Goal: Transaction & Acquisition: Download file/media

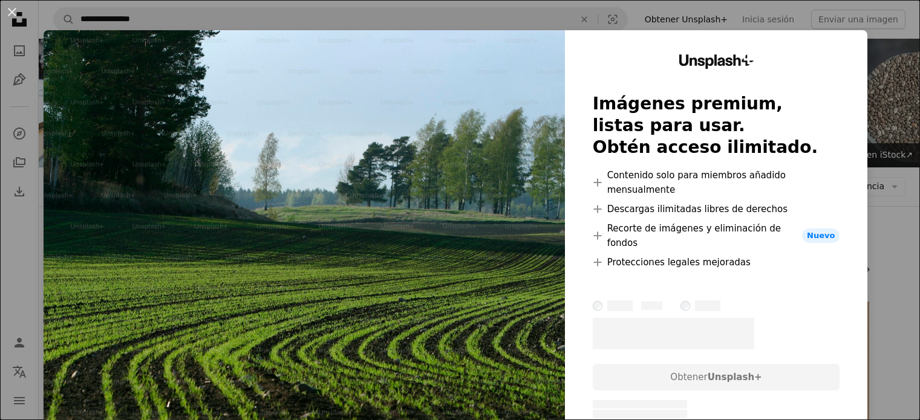
scroll to position [302, 0]
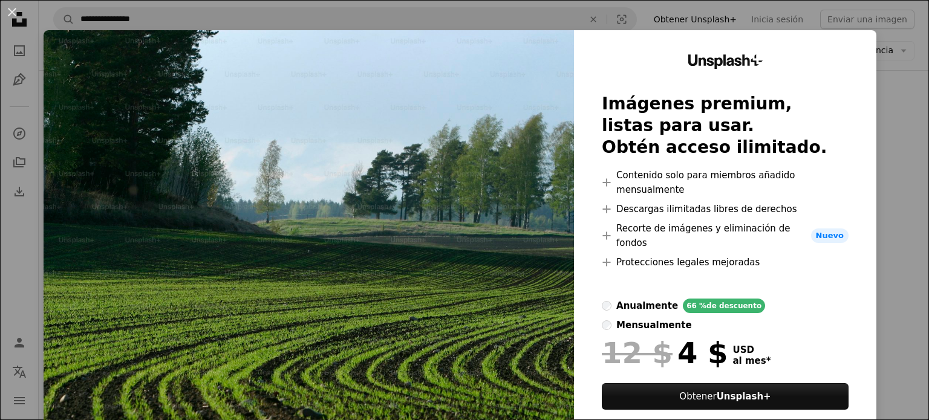
click at [640, 28] on div "An X shape Unsplash+ Imágenes premium, listas para usar. Obtén acceso ilimitado…" at bounding box center [464, 210] width 929 height 420
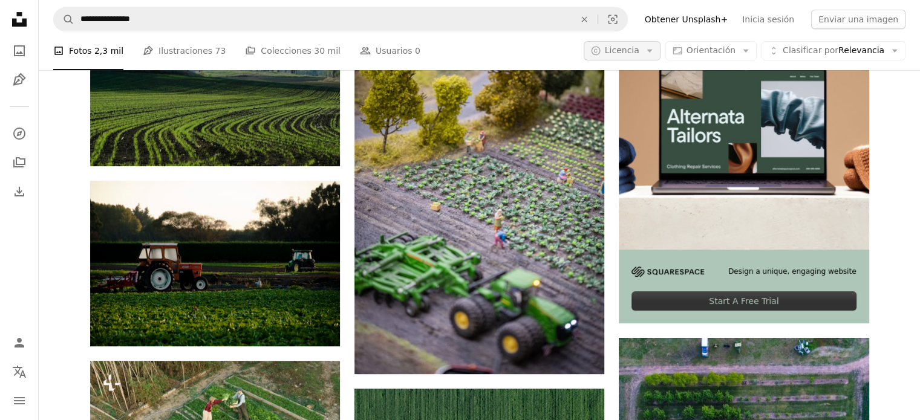
click at [655, 54] on icon "Arrow down" at bounding box center [649, 50] width 11 height 11
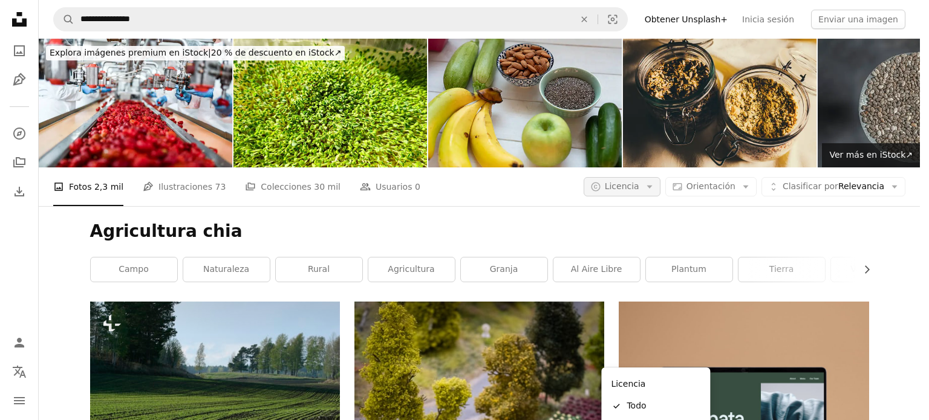
scroll to position [302, 0]
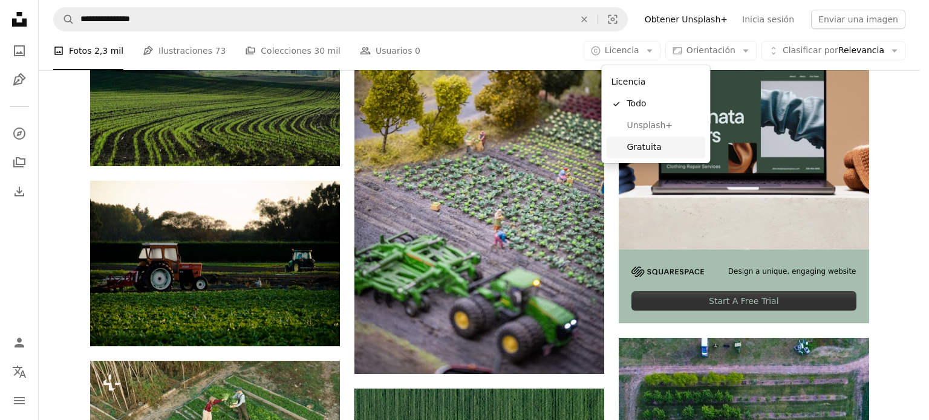
click at [657, 144] on span "Gratuita" at bounding box center [663, 147] width 74 height 12
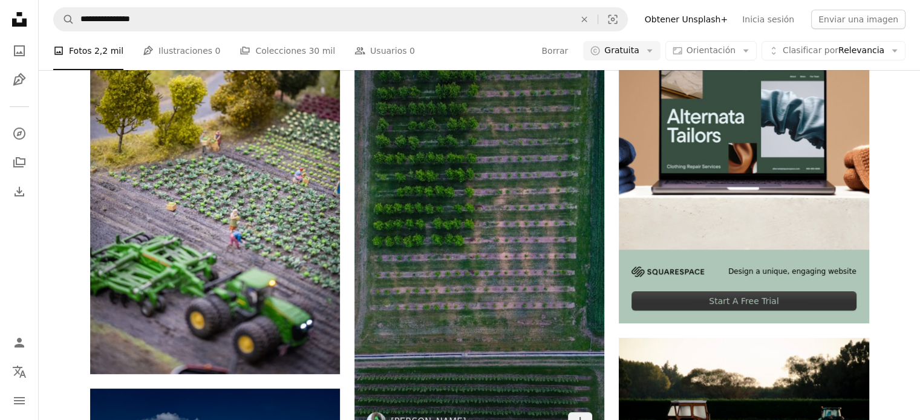
scroll to position [181, 0]
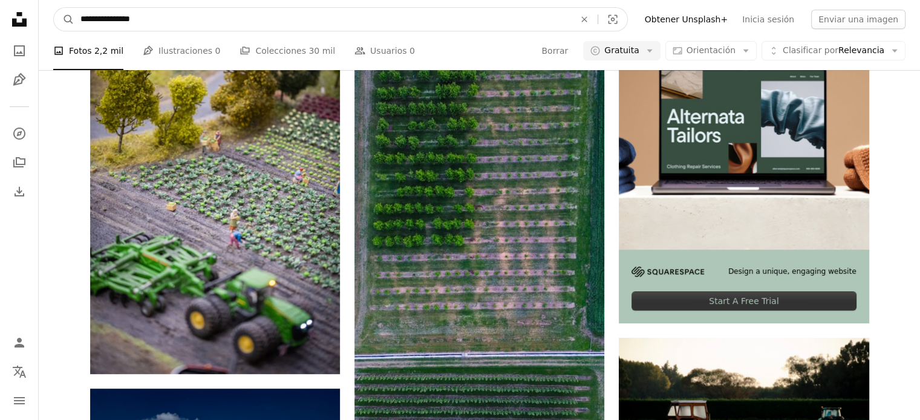
drag, startPoint x: 175, startPoint y: 41, endPoint x: 124, endPoint y: 25, distance: 53.2
click at [124, 25] on input "**********" at bounding box center [322, 19] width 496 height 23
type input "**********"
click at [54, 8] on button "A magnifying glass" at bounding box center [64, 19] width 21 height 23
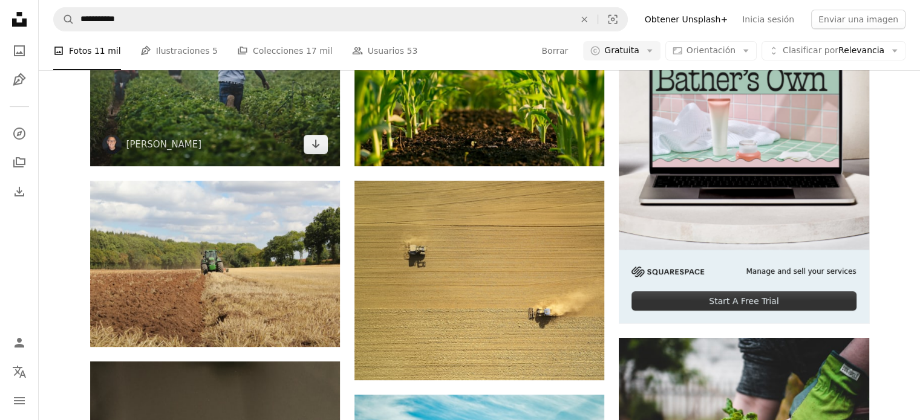
scroll to position [181, 0]
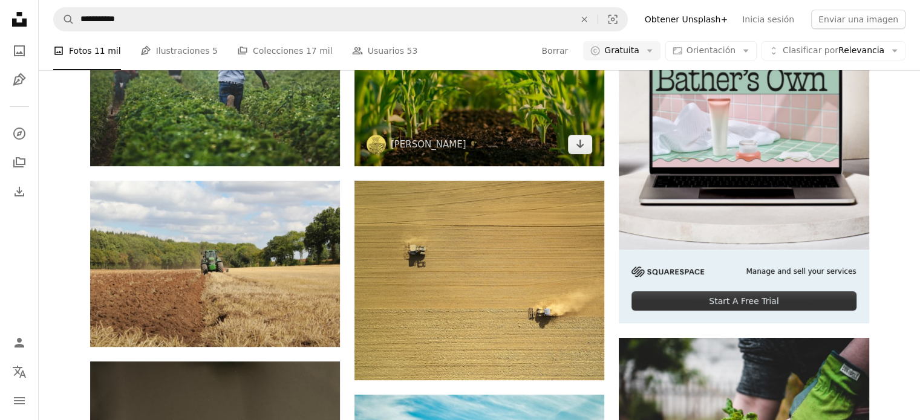
click at [539, 166] on img at bounding box center [479, 82] width 250 height 166
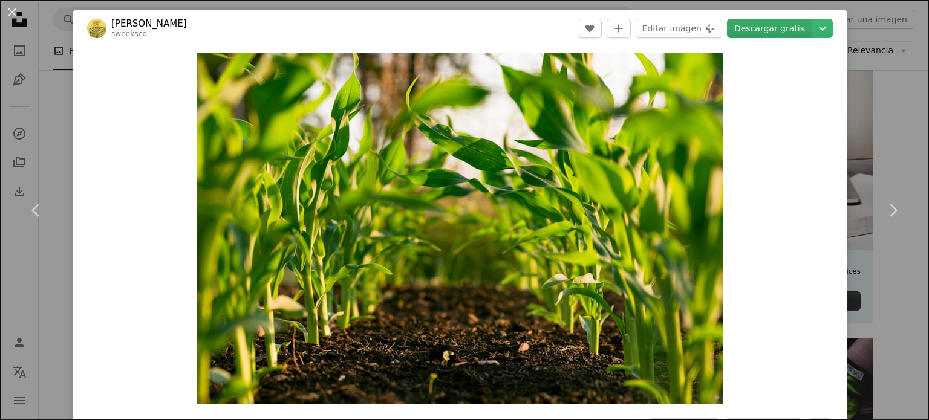
click at [756, 27] on link "Descargar gratis" at bounding box center [769, 28] width 85 height 19
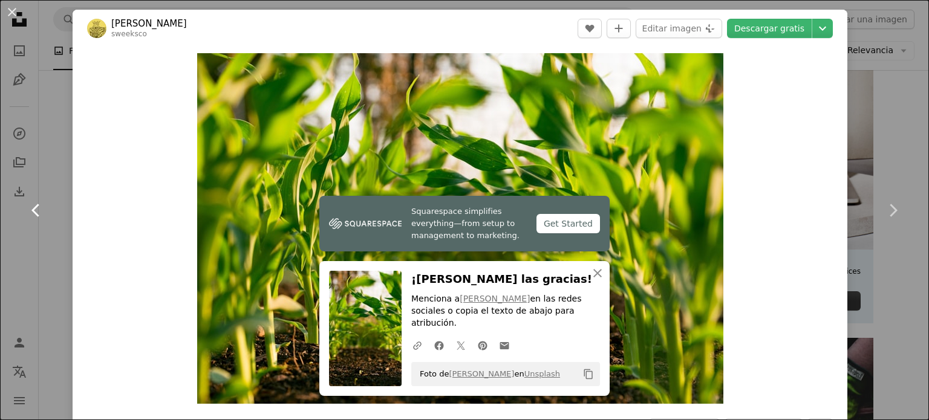
click at [38, 157] on link "Chevron left" at bounding box center [36, 210] width 73 height 116
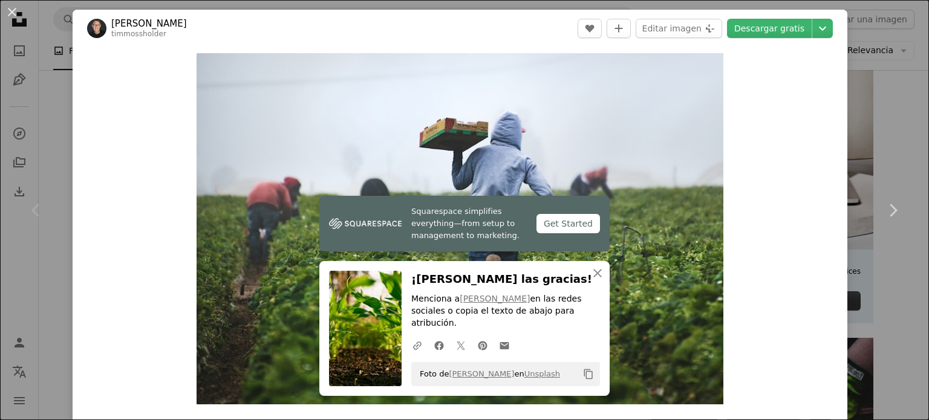
click at [53, 153] on div "Chevron left" at bounding box center [36, 210] width 73 height 116
click at [860, 92] on div "An X shape Chevron left Chevron right Squarespace simplifies everything—from se…" at bounding box center [464, 210] width 929 height 420
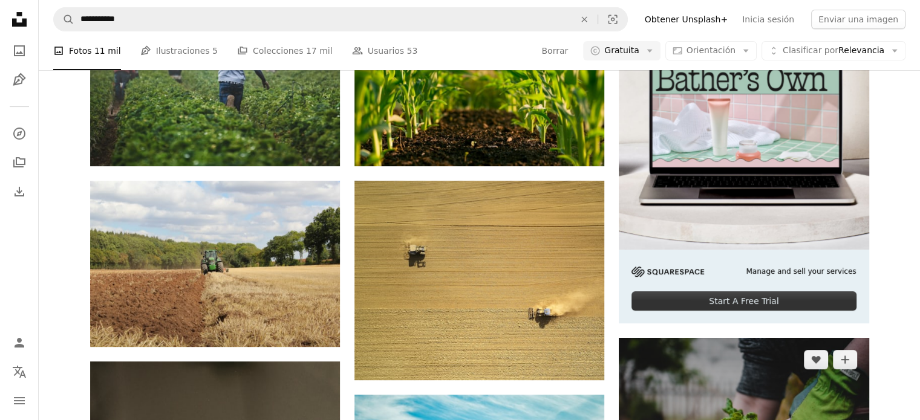
scroll to position [967, 0]
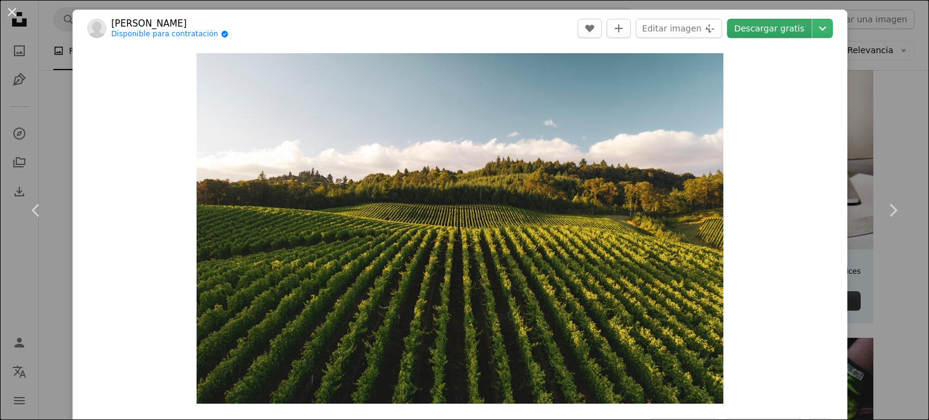
click at [794, 33] on link "Descargar gratis" at bounding box center [769, 28] width 85 height 19
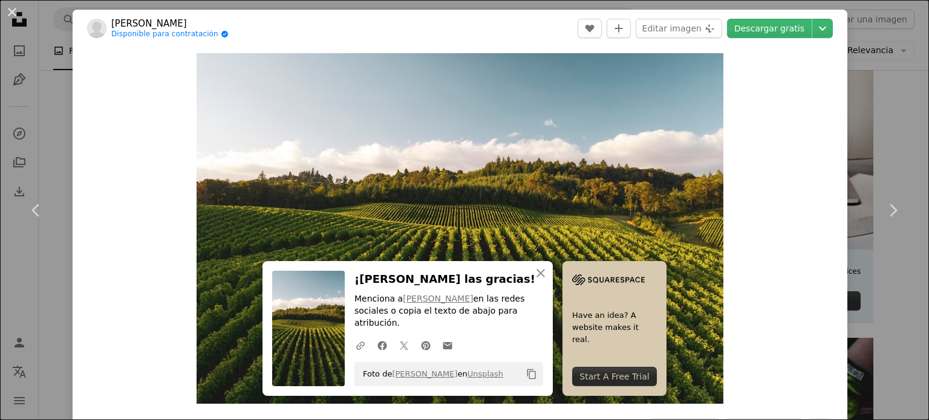
click at [854, 128] on div "An X shape Chevron left Chevron right An X shape Cerrar ¡[PERSON_NAME] las grac…" at bounding box center [464, 210] width 929 height 420
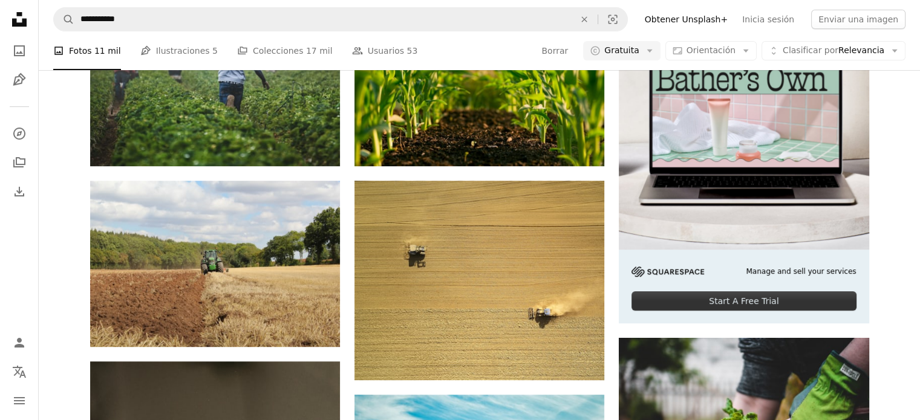
scroll to position [1935, 0]
